Goal: Information Seeking & Learning: Compare options

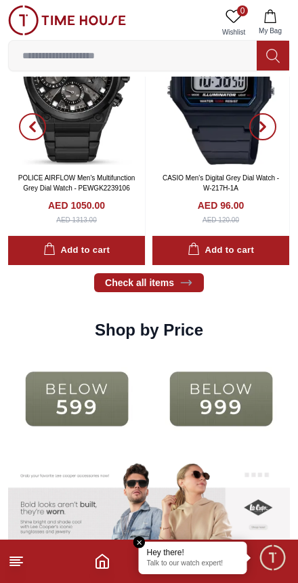
scroll to position [1462, 0]
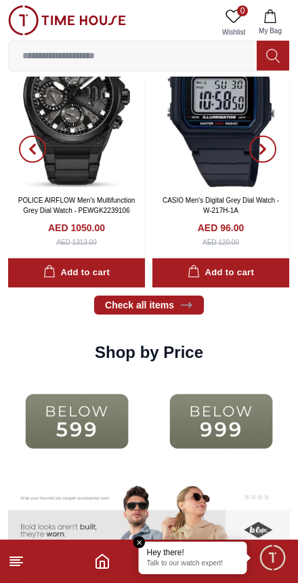
click at [78, 62] on input at bounding box center [133, 55] width 248 height 27
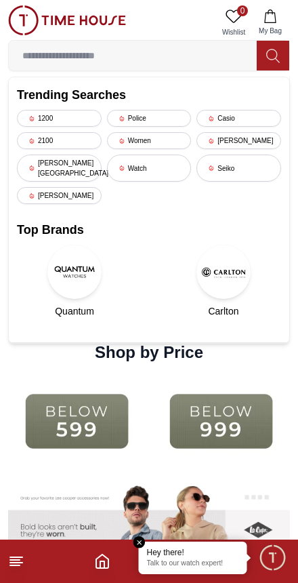
scroll to position [1367, 0]
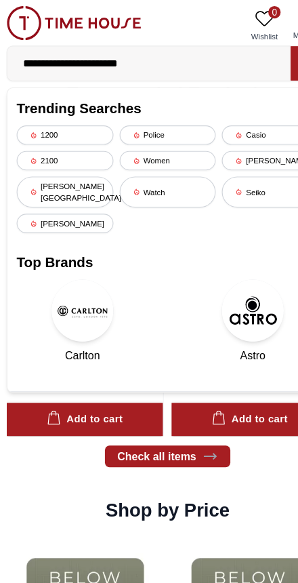
type input "**********"
click at [226, 139] on div "[PERSON_NAME]" at bounding box center [239, 140] width 85 height 17
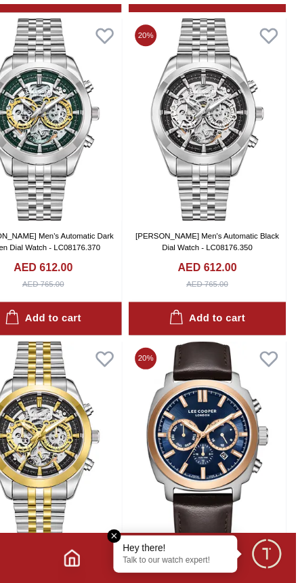
scroll to position [1466, 1]
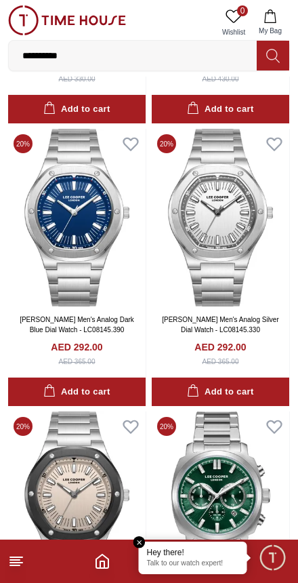
scroll to position [7642, 0]
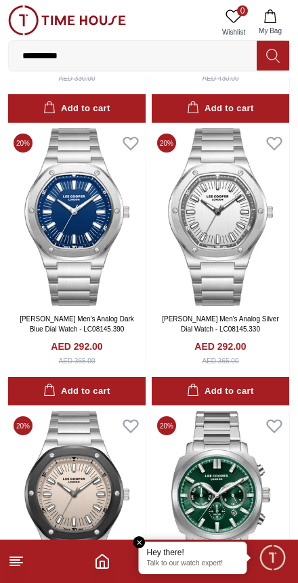
click at [110, 67] on input "**********" at bounding box center [133, 55] width 248 height 27
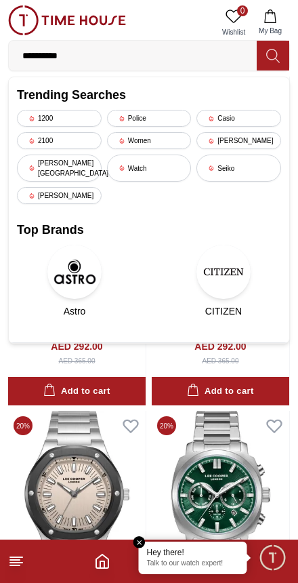
scroll to position [7548, 0]
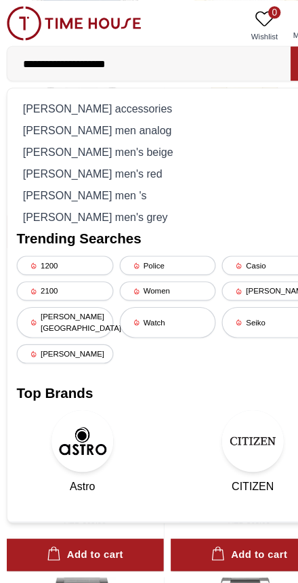
type input "**********"
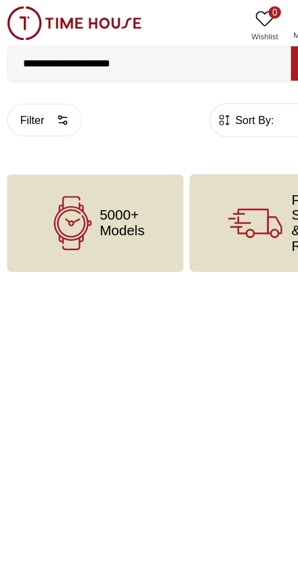
click at [153, 58] on input "**********" at bounding box center [133, 55] width 248 height 27
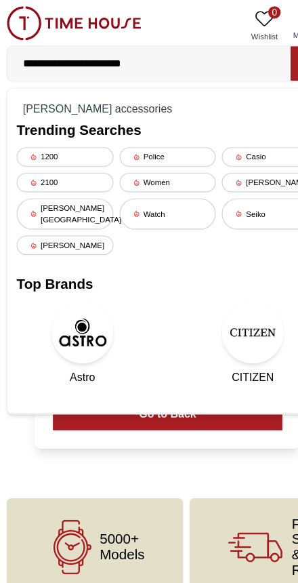
type input "**********"
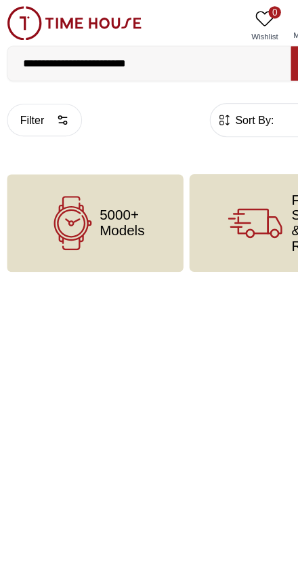
click at [164, 62] on input "**********" at bounding box center [133, 55] width 248 height 27
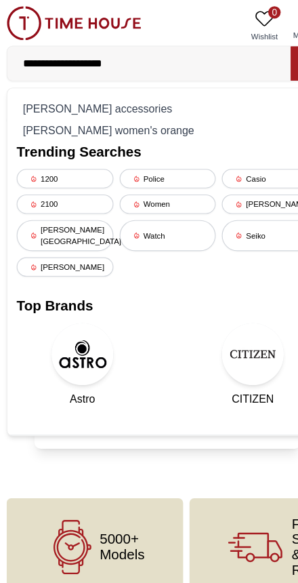
type input "**********"
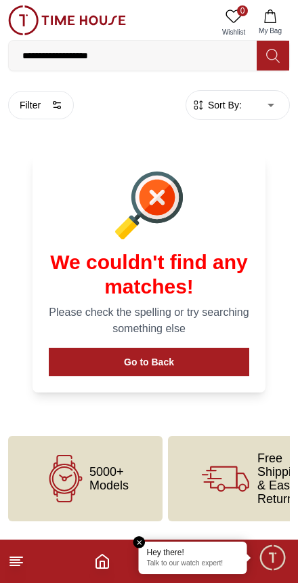
click at [136, 541] on em "Close tooltip" at bounding box center [140, 542] width 12 height 12
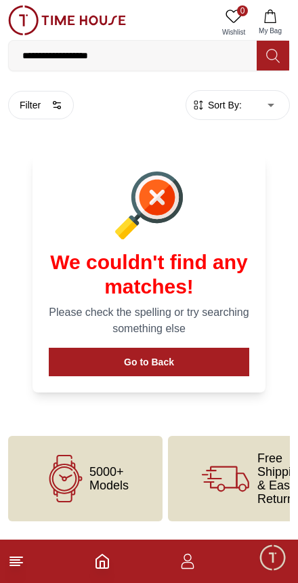
click at [94, 572] on footer at bounding box center [149, 561] width 298 height 43
click at [135, 43] on input "**********" at bounding box center [133, 55] width 248 height 27
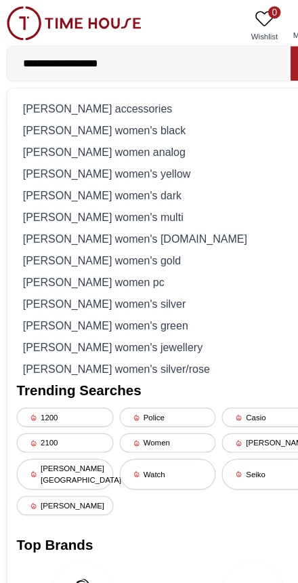
click at [60, 98] on div "lee cooper accessories" at bounding box center [149, 94] width 264 height 19
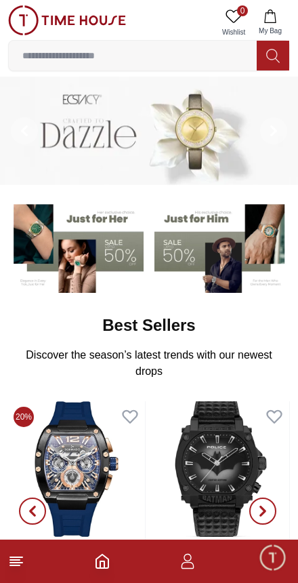
click at [146, 59] on input at bounding box center [133, 55] width 248 height 27
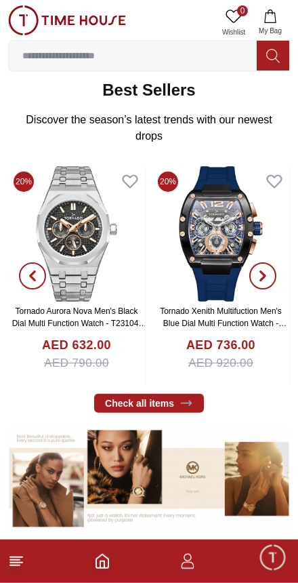
scroll to position [235, 0]
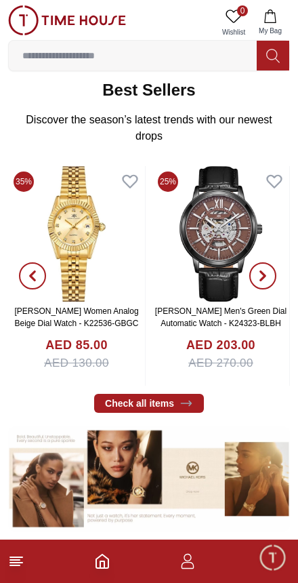
click at [94, 250] on img at bounding box center [76, 234] width 137 height 136
click at [75, 262] on img at bounding box center [76, 234] width 137 height 136
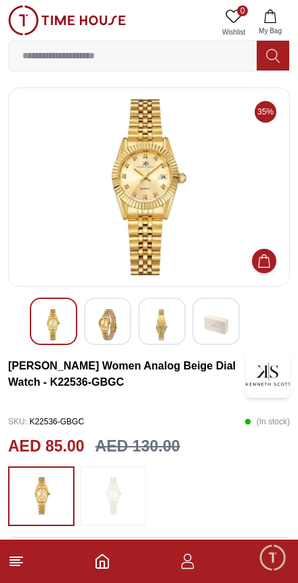
click at [283, 62] on button at bounding box center [273, 56] width 33 height 30
click at [268, 64] on button at bounding box center [273, 56] width 33 height 30
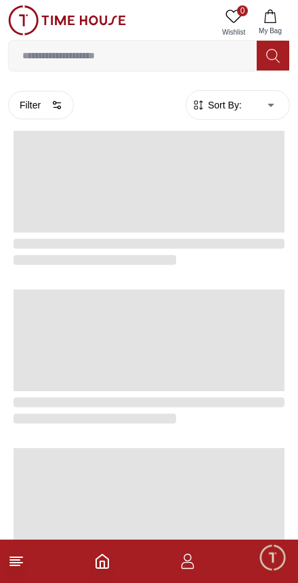
click at [275, 56] on icon at bounding box center [273, 56] width 14 height 16
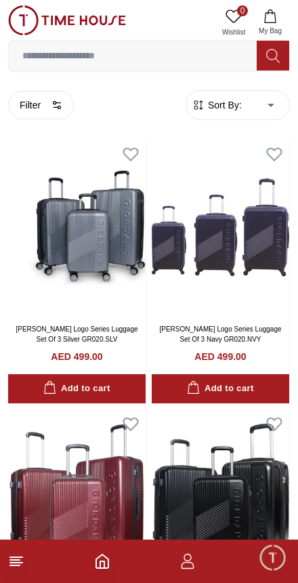
click at [282, 52] on button at bounding box center [273, 56] width 33 height 30
click at [99, 64] on input at bounding box center [133, 55] width 248 height 27
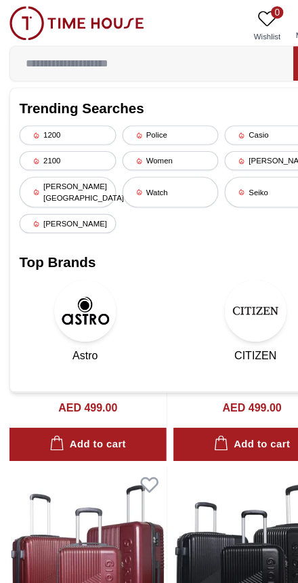
click at [150, 163] on div "Watch" at bounding box center [149, 168] width 85 height 27
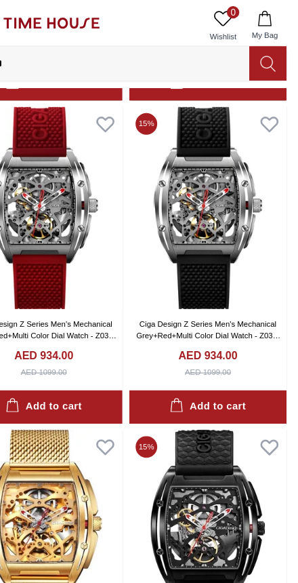
scroll to position [6491, 1]
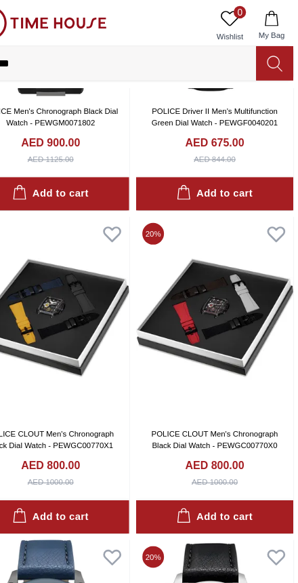
scroll to position [4189, 0]
click at [266, 55] on icon at bounding box center [273, 56] width 14 height 16
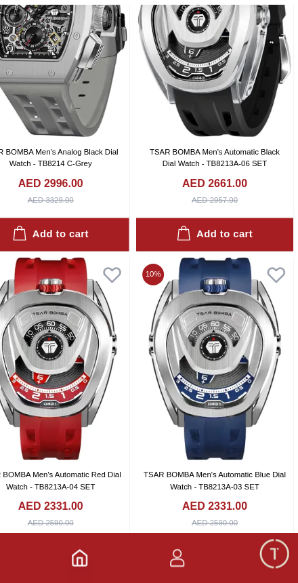
scroll to position [124, 0]
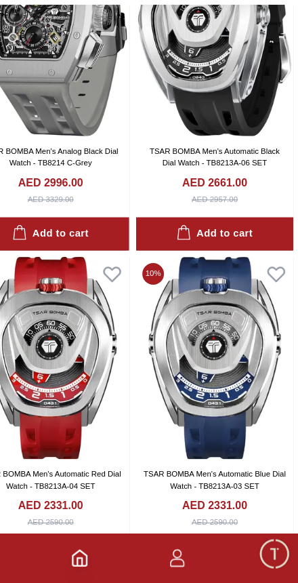
click at [94, 553] on icon "Home" at bounding box center [102, 561] width 16 height 16
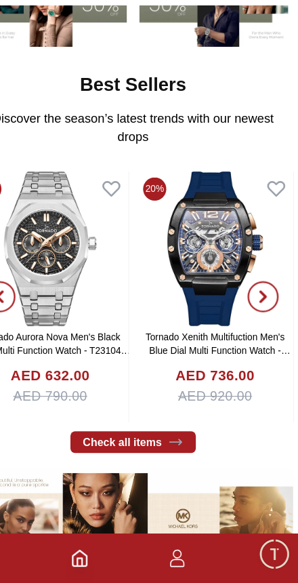
scroll to position [187, 0]
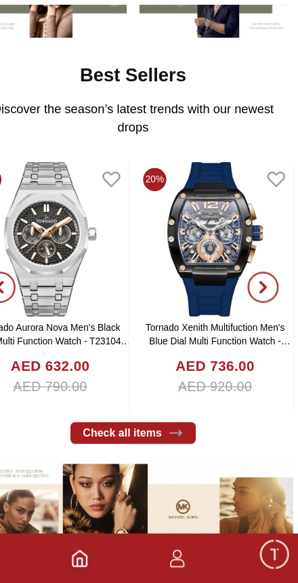
click at [70, 241] on img at bounding box center [76, 282] width 137 height 136
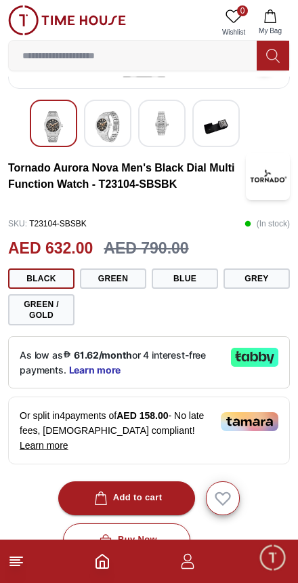
click at [71, 365] on span "Learn more" at bounding box center [95, 370] width 52 height 11
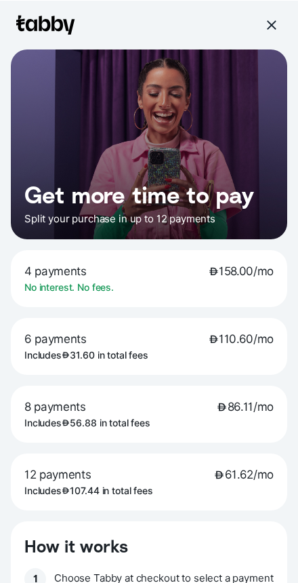
scroll to position [74, 0]
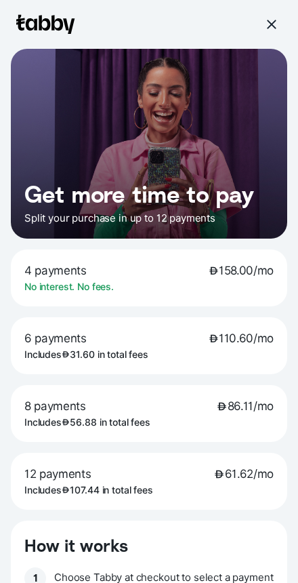
click at [263, 22] on div at bounding box center [271, 25] width 22 height 22
click at [269, 26] on div at bounding box center [271, 24] width 12 height 12
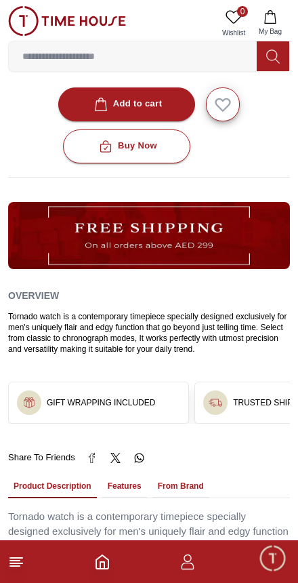
scroll to position [592, 0]
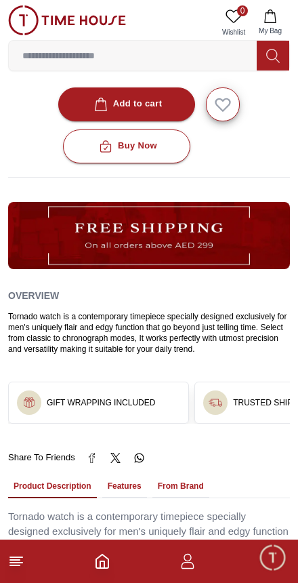
click at [102, 561] on polyline "Home" at bounding box center [102, 564] width 4 height 7
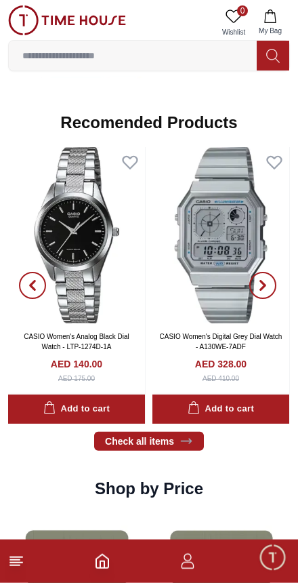
scroll to position [1326, 0]
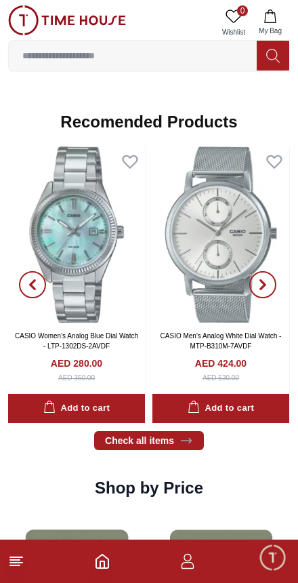
click at [52, 235] on button "button" at bounding box center [32, 284] width 49 height 277
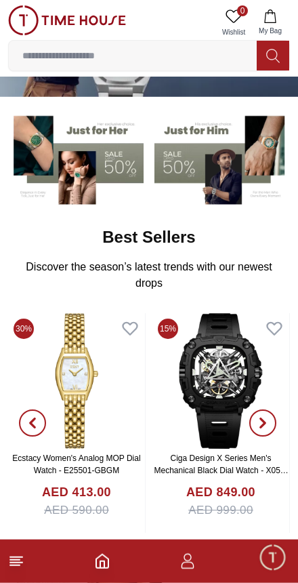
scroll to position [0, 0]
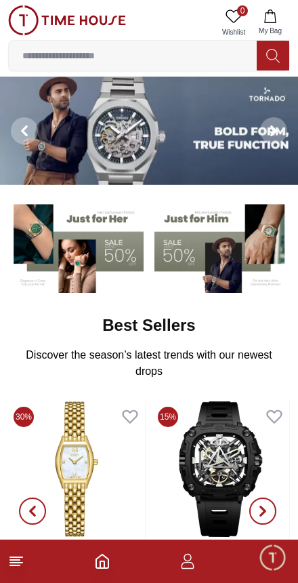
click at [275, 52] on icon at bounding box center [273, 56] width 14 height 16
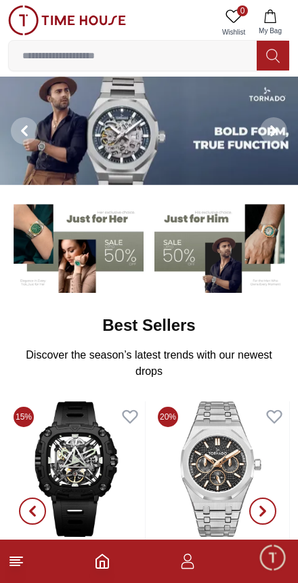
click at [198, 58] on input at bounding box center [133, 55] width 248 height 27
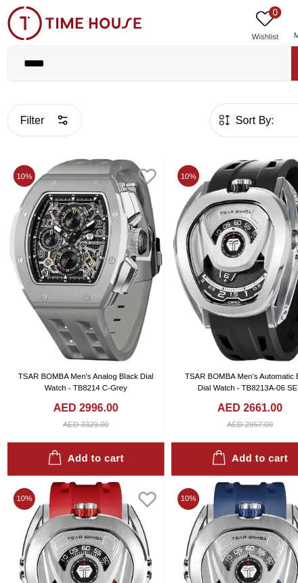
click at [155, 56] on input "*****" at bounding box center [133, 55] width 248 height 27
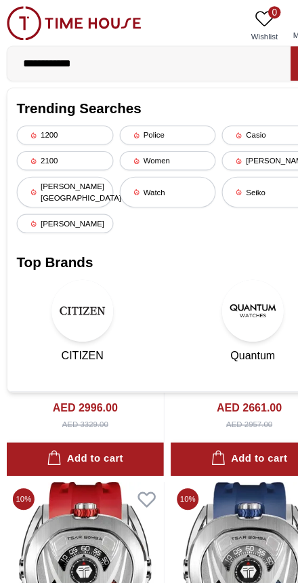
type input "**********"
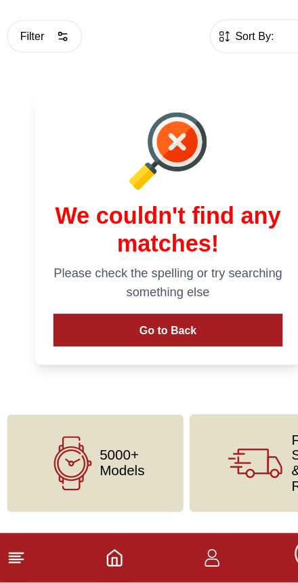
click at [103, 553] on icon "Home" at bounding box center [102, 561] width 16 height 16
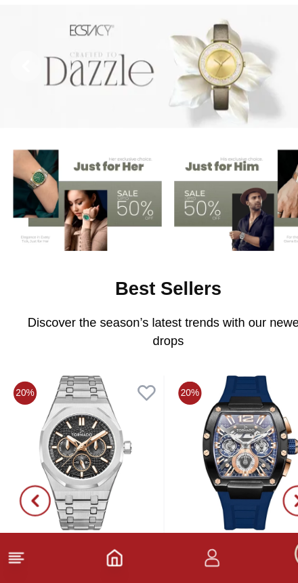
click at [96, 555] on icon "Home" at bounding box center [102, 562] width 12 height 14
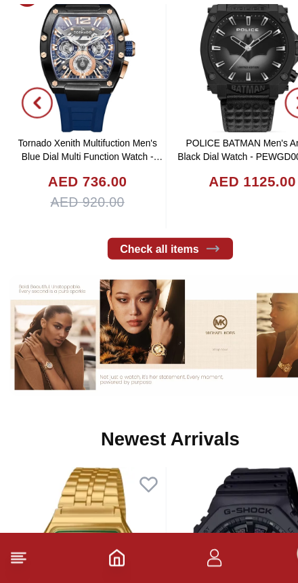
scroll to position [349, 0]
